Goal: Information Seeking & Learning: Learn about a topic

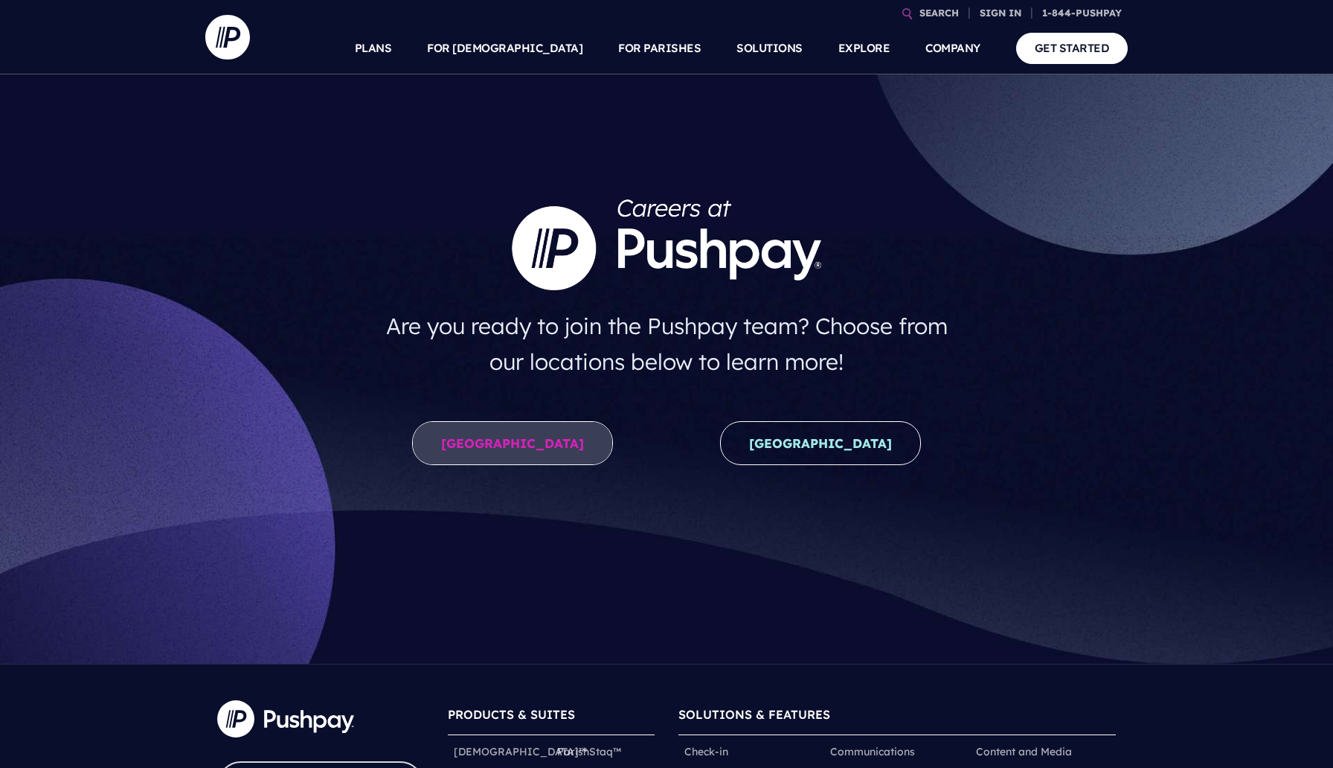
click at [571, 446] on link "[GEOGRAPHIC_DATA]" at bounding box center [512, 443] width 201 height 44
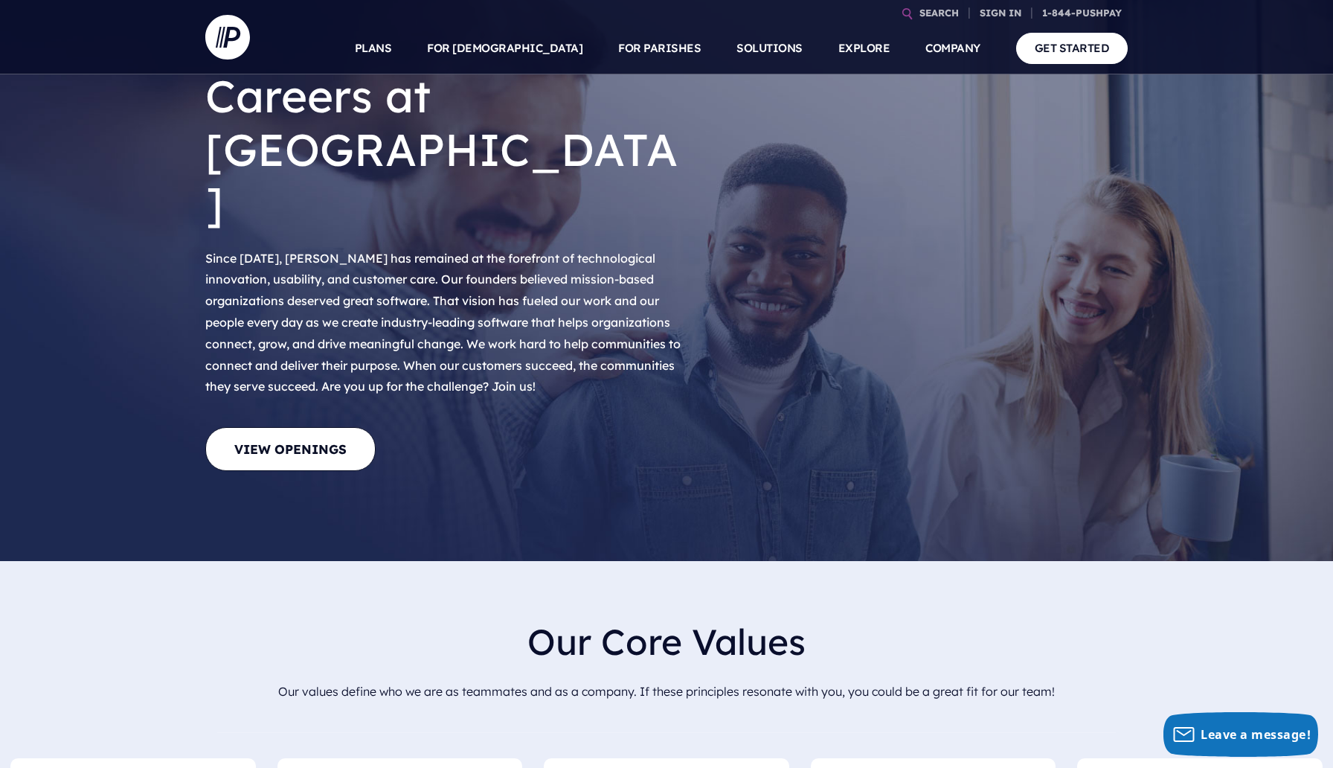
scroll to position [75, 0]
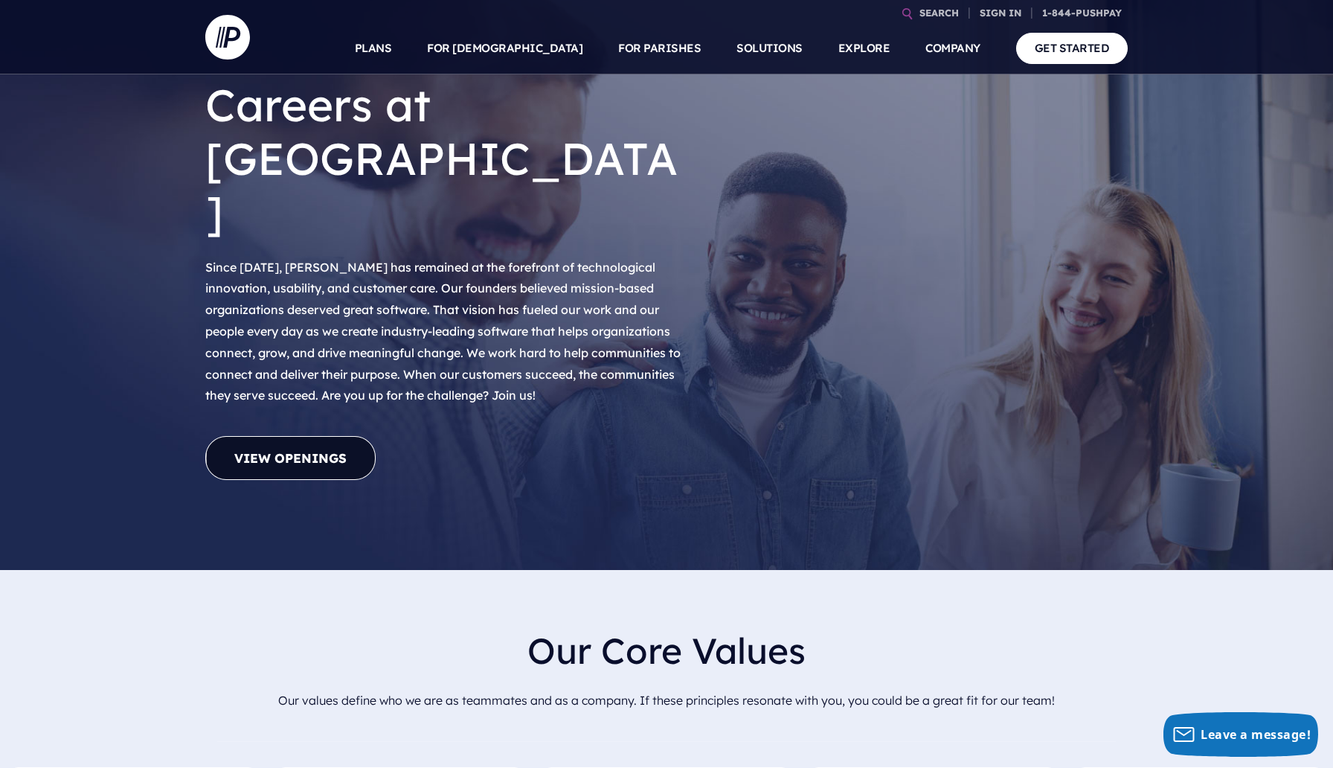
click at [329, 436] on link "View Openings" at bounding box center [290, 458] width 170 height 44
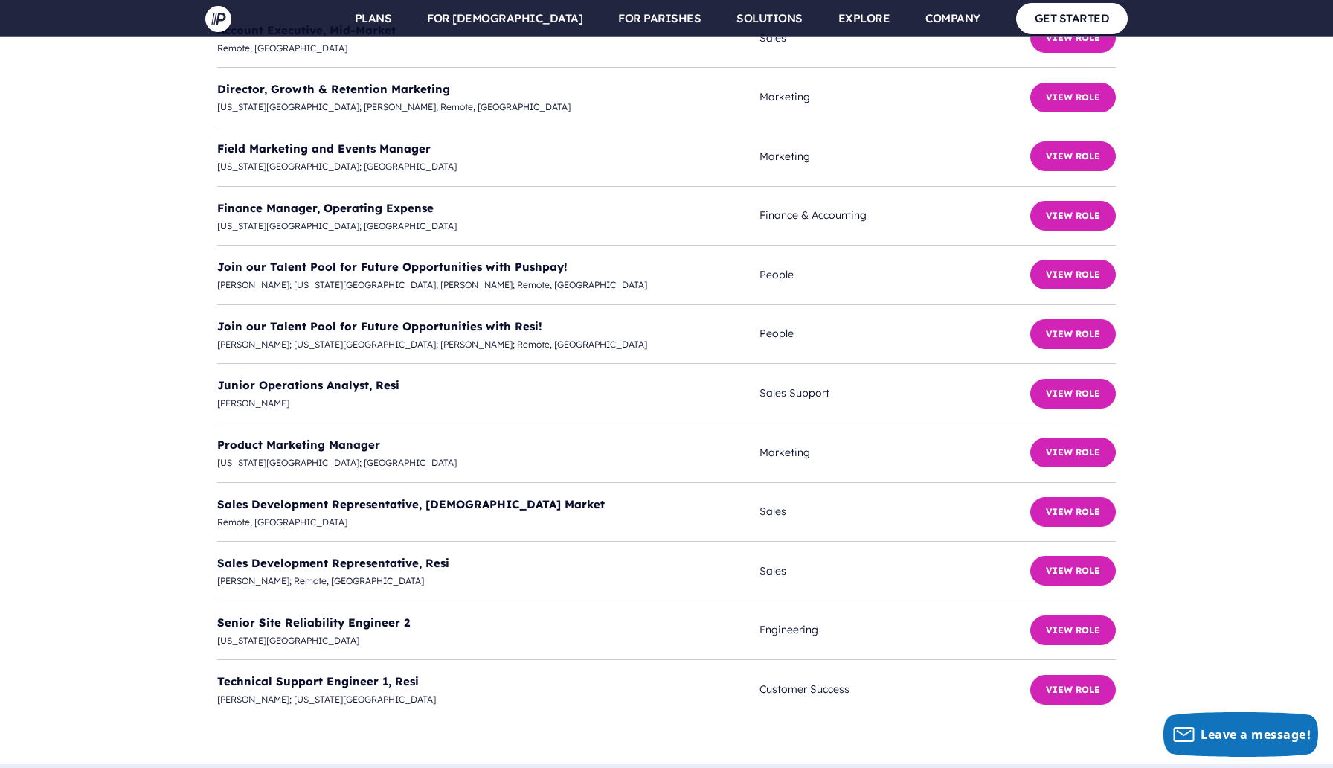
scroll to position [3893, 0]
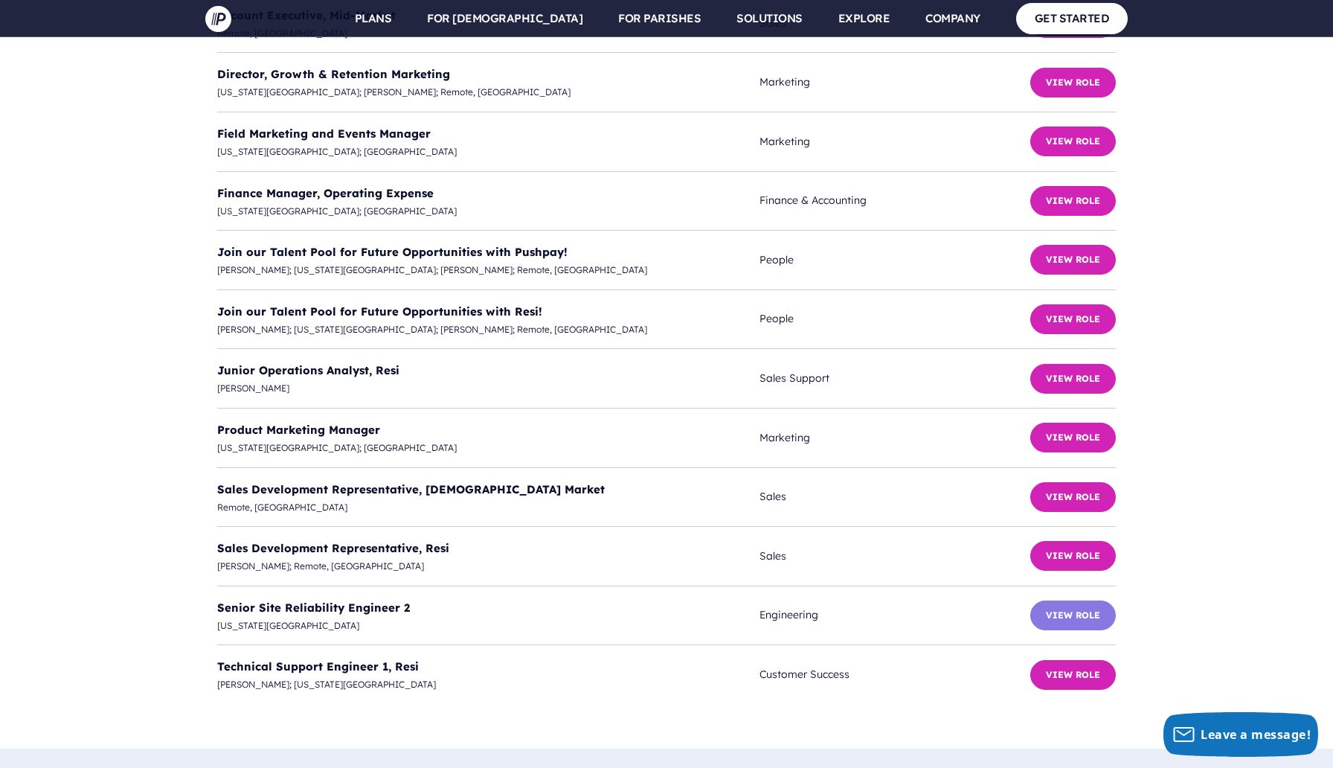
click at [1078, 600] on button "View Role" at bounding box center [1073, 615] width 86 height 30
